Goal: Contribute content: Contribute content

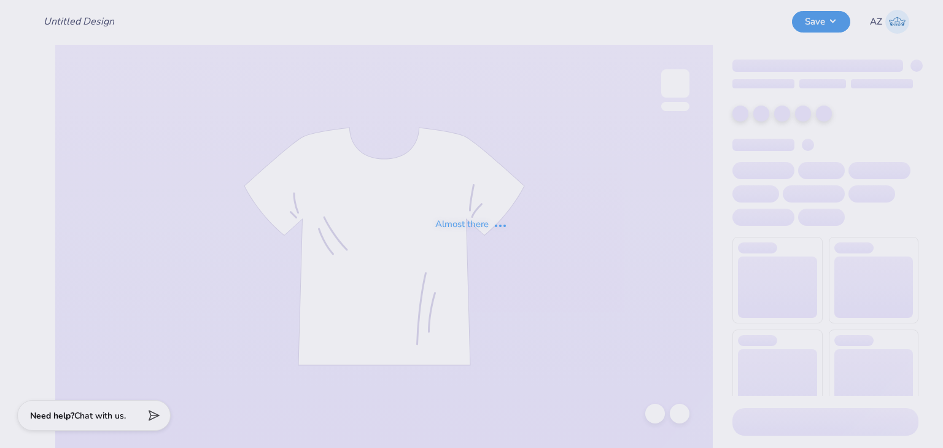
type input "[PERSON_NAME][GEOGRAPHIC_DATA] [PERSON_NAME] Sweatshirt"
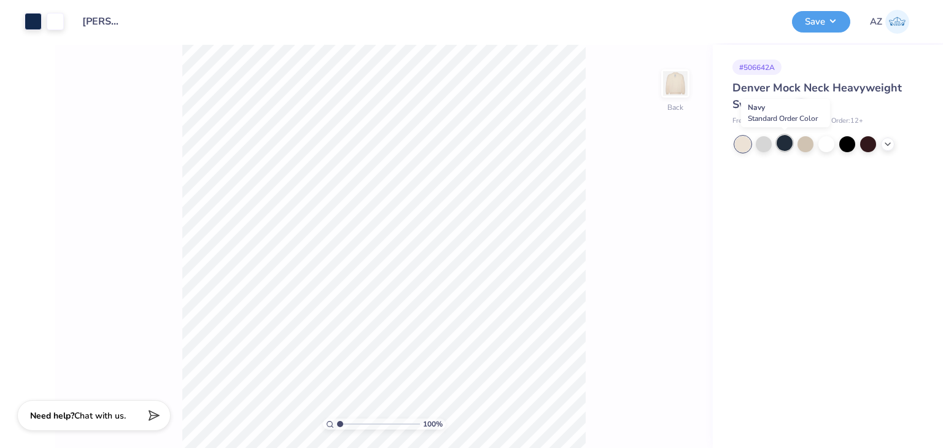
click at [780, 141] on div at bounding box center [785, 143] width 16 height 16
click at [762, 143] on div at bounding box center [764, 143] width 16 height 16
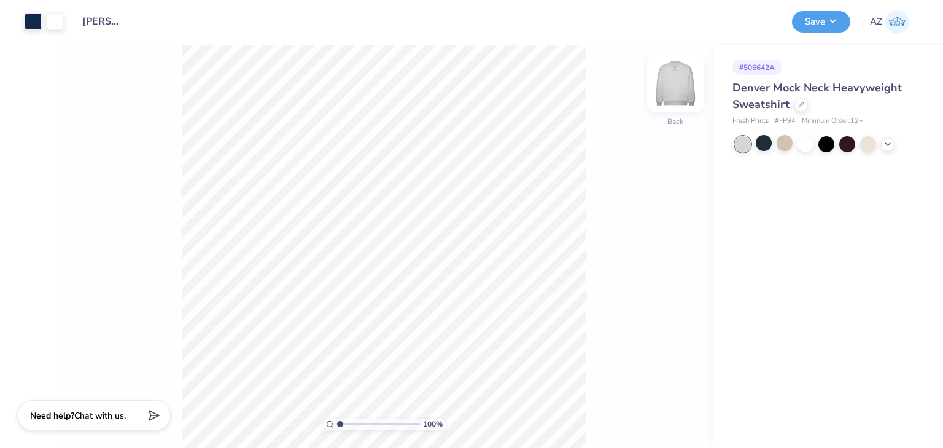
click at [673, 98] on img at bounding box center [675, 83] width 49 height 49
click at [764, 150] on div at bounding box center [764, 143] width 16 height 16
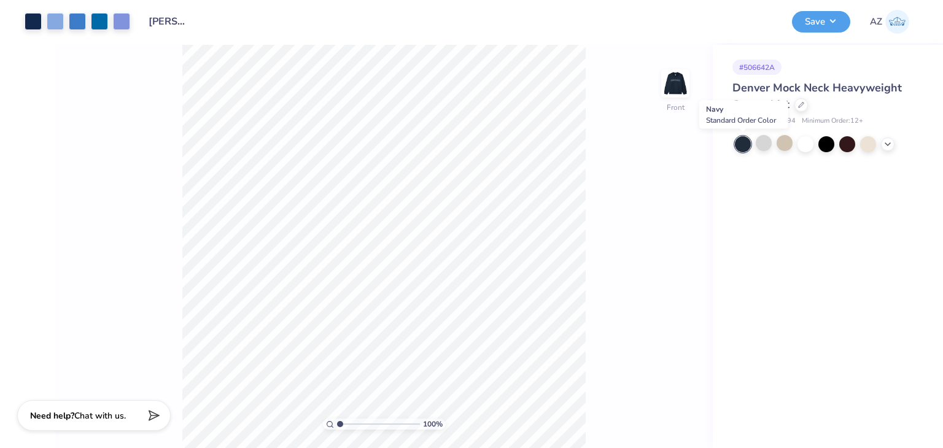
click at [738, 141] on div at bounding box center [743, 144] width 16 height 16
click at [759, 145] on div at bounding box center [764, 143] width 16 height 16
click at [673, 75] on img at bounding box center [675, 83] width 49 height 49
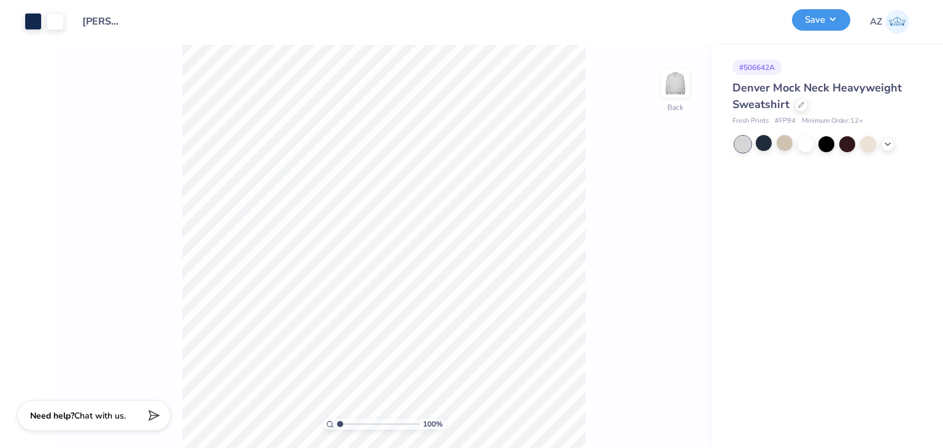
click at [806, 25] on button "Save" at bounding box center [821, 19] width 58 height 21
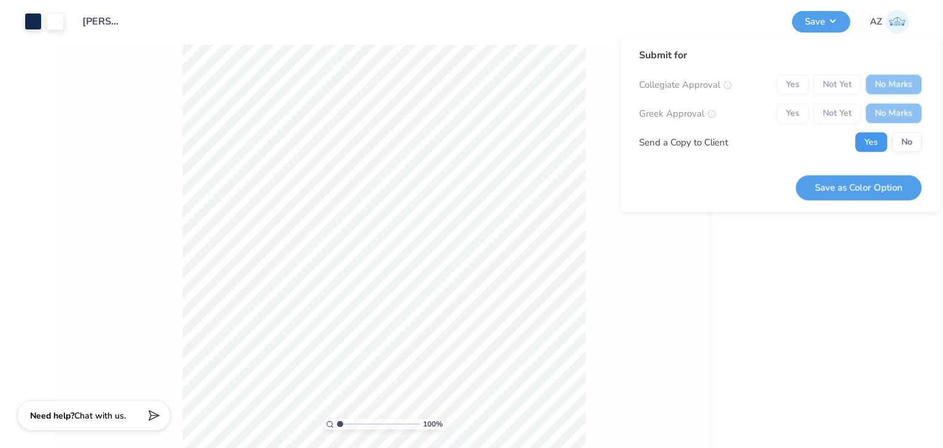
click at [869, 147] on button "Yes" at bounding box center [871, 143] width 32 height 20
click at [868, 181] on button "Save as Color Option" at bounding box center [859, 187] width 126 height 25
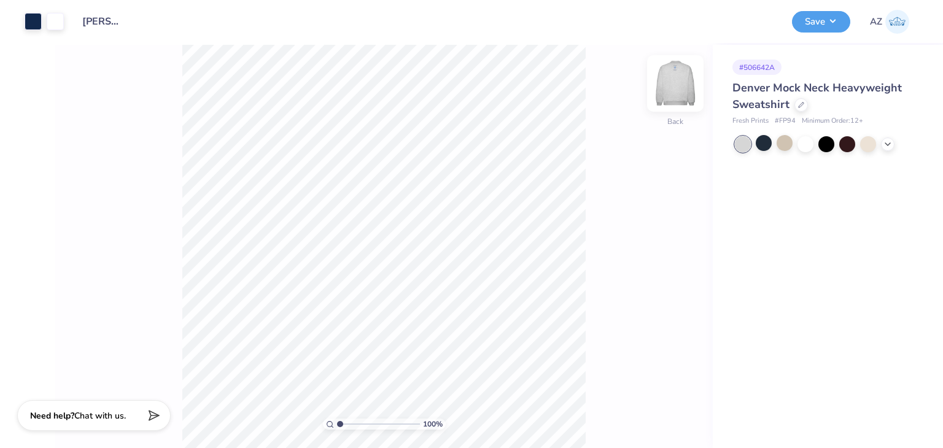
click at [684, 84] on img at bounding box center [675, 83] width 49 height 49
click at [691, 82] on img at bounding box center [675, 83] width 49 height 49
